Goal: Go to known website: Go to known website

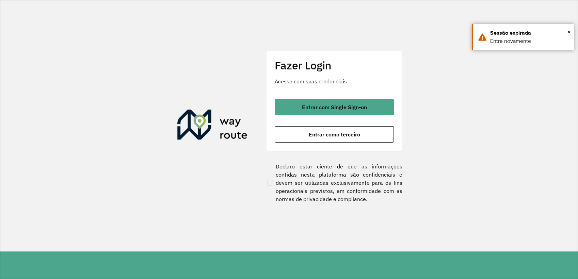
click at [341, 143] on div "Fazer Login Acesse com suas credenciais Entrar com Single Sign-on Entrar como t…" at bounding box center [334, 100] width 136 height 101
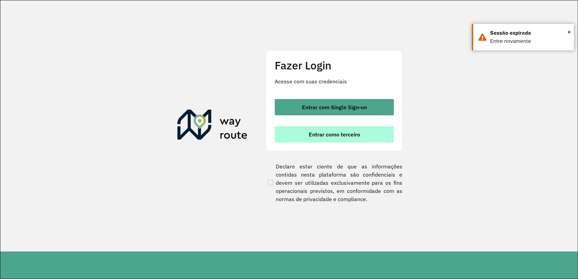
click at [340, 137] on span "Entrar como terceiro" at bounding box center [334, 134] width 51 height 5
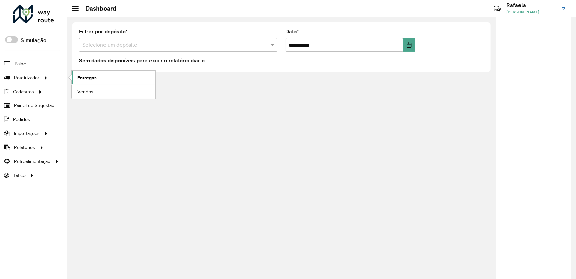
click at [96, 79] on span "Entregas" at bounding box center [86, 77] width 19 height 7
